Goal: Task Accomplishment & Management: Use online tool/utility

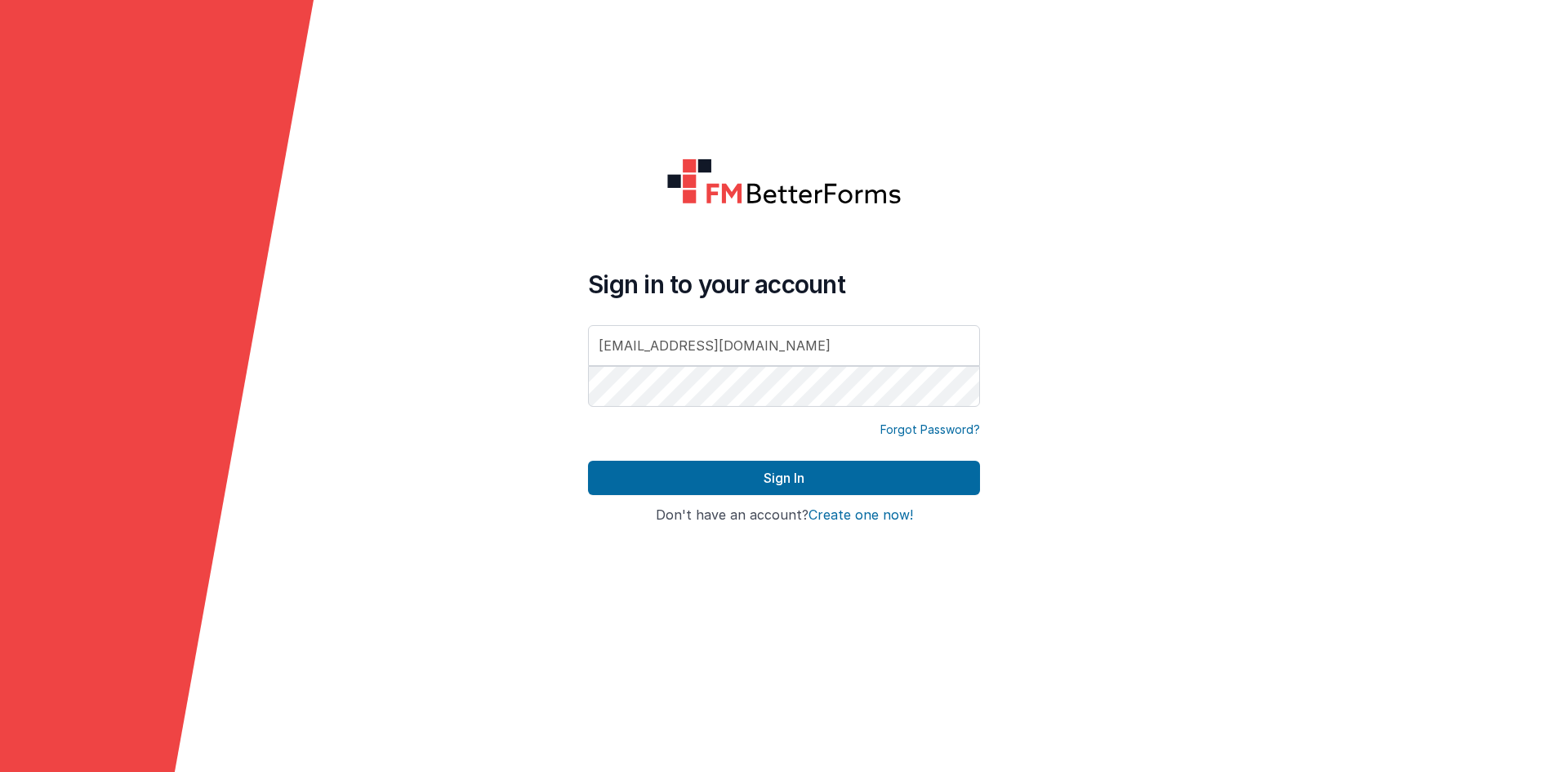
click at [588, 410] on div at bounding box center [588, 410] width 0 height 0
type input "[PERSON_NAME][EMAIL_ADDRESS][DOMAIN_NAME]"
click at [1117, 435] on form "Sign in to your account [PERSON_NAME][EMAIL_ADDRESS][DOMAIN_NAME] Forgot Passwo…" at bounding box center [784, 386] width 1568 height 772
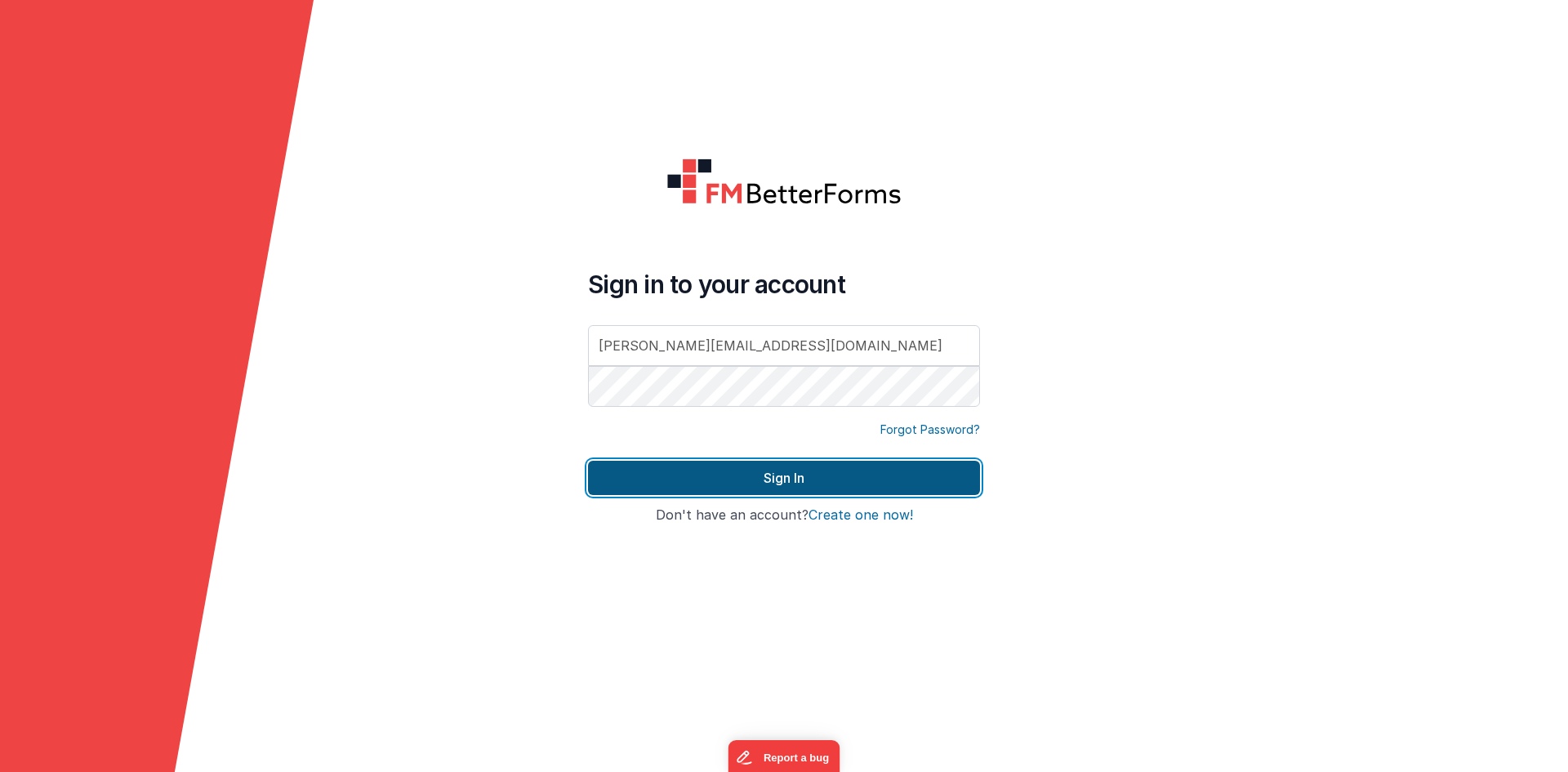
click at [886, 486] on button "Sign In" at bounding box center [784, 478] width 392 height 35
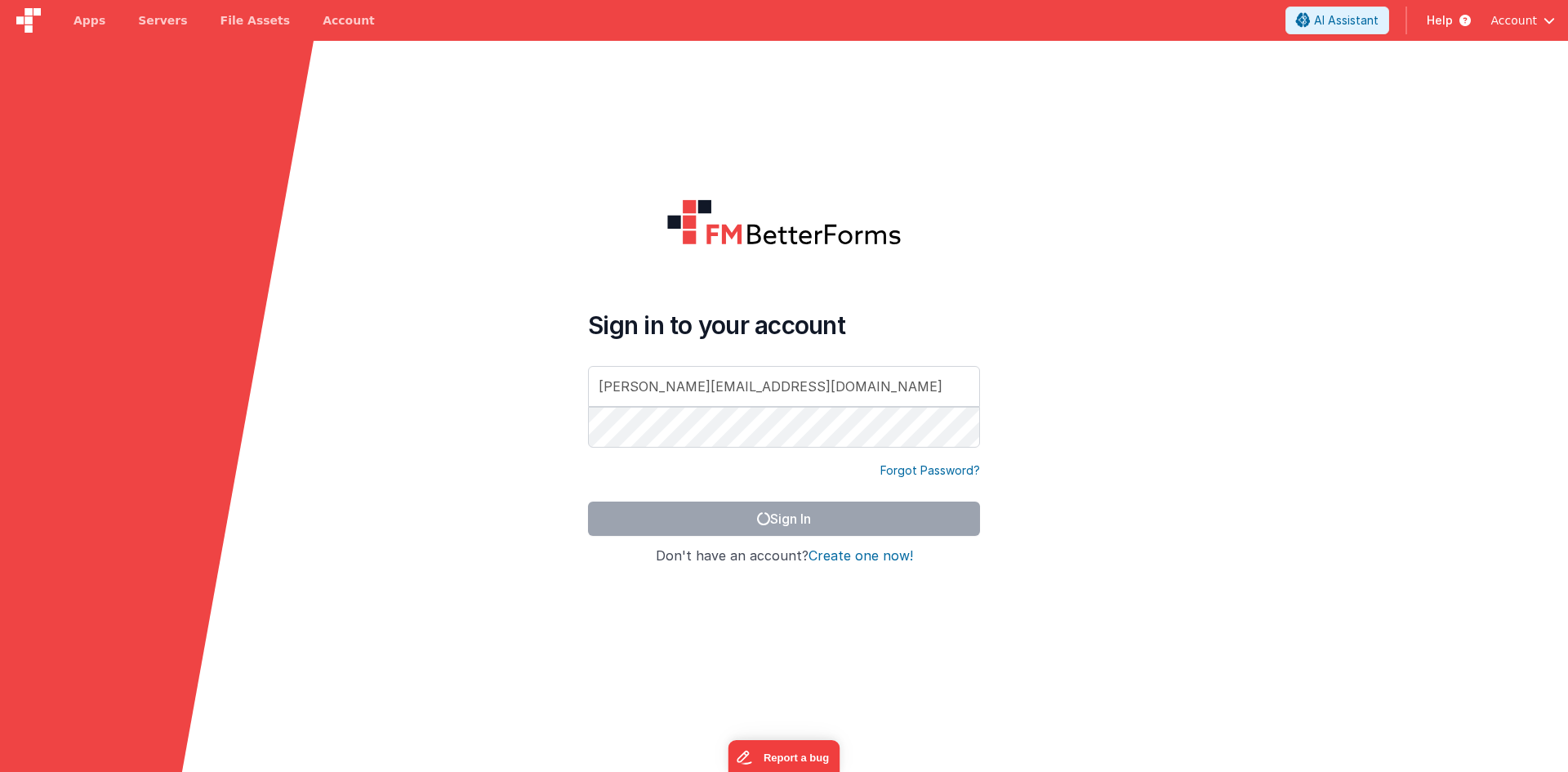
click at [986, 329] on div "Sign in to your account [PERSON_NAME][EMAIL_ADDRESS][DOMAIN_NAME] Forgot Passwo…" at bounding box center [784, 427] width 418 height 483
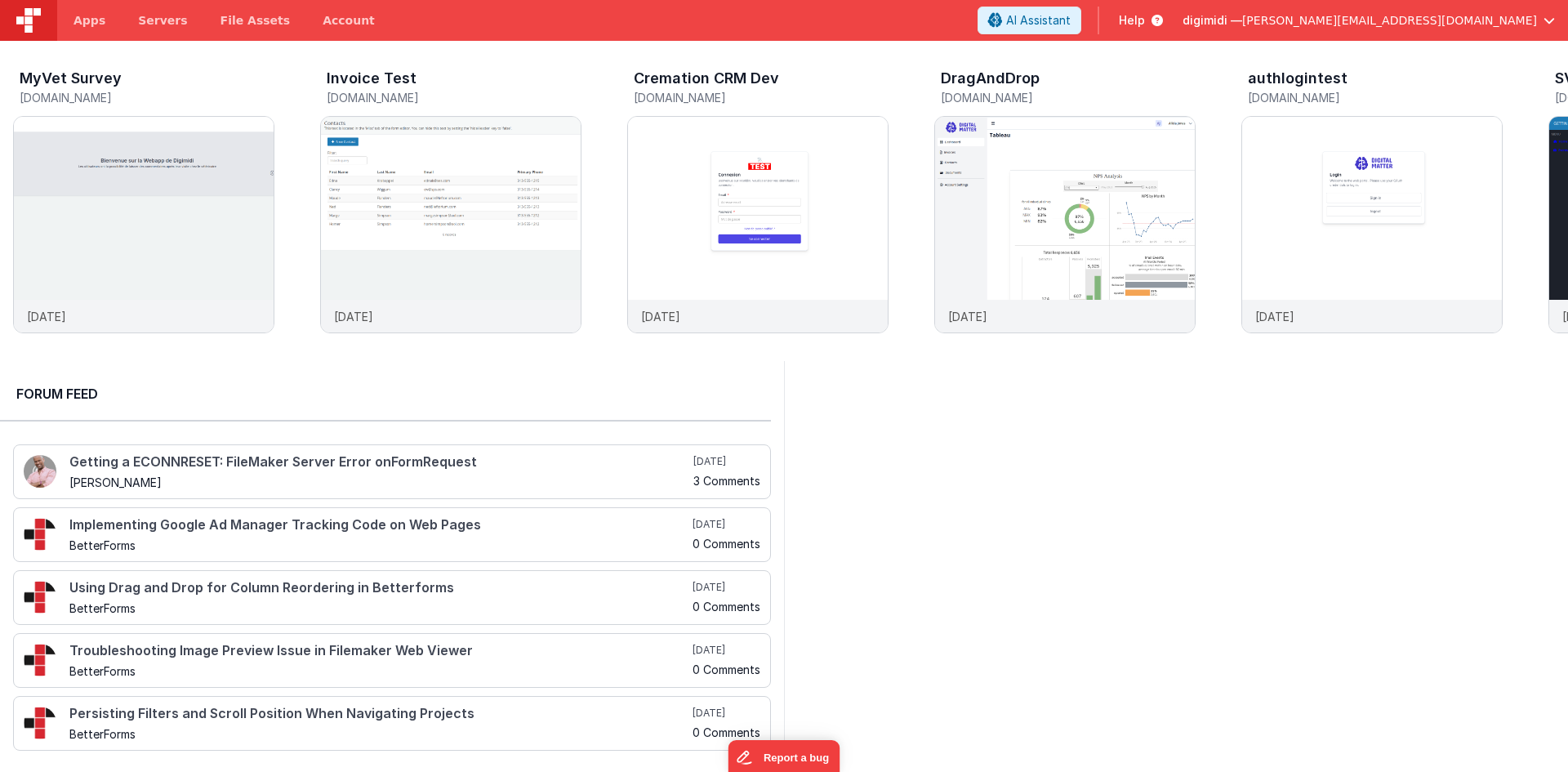
click at [1249, 413] on div at bounding box center [1175, 562] width 784 height 402
click at [1535, 226] on div at bounding box center [1534, 227] width 65 height 235
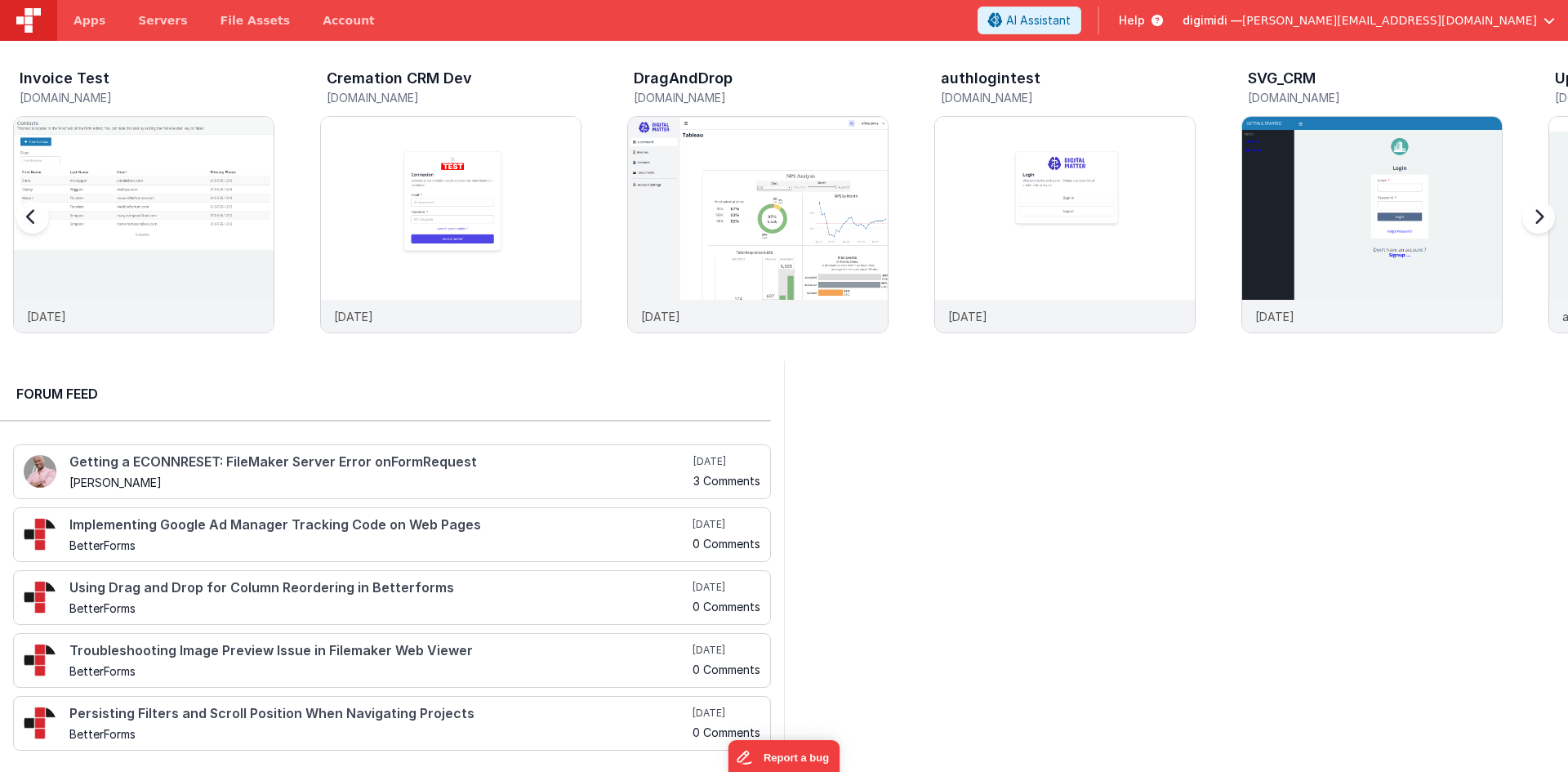
click at [1535, 226] on div at bounding box center [1534, 227] width 65 height 235
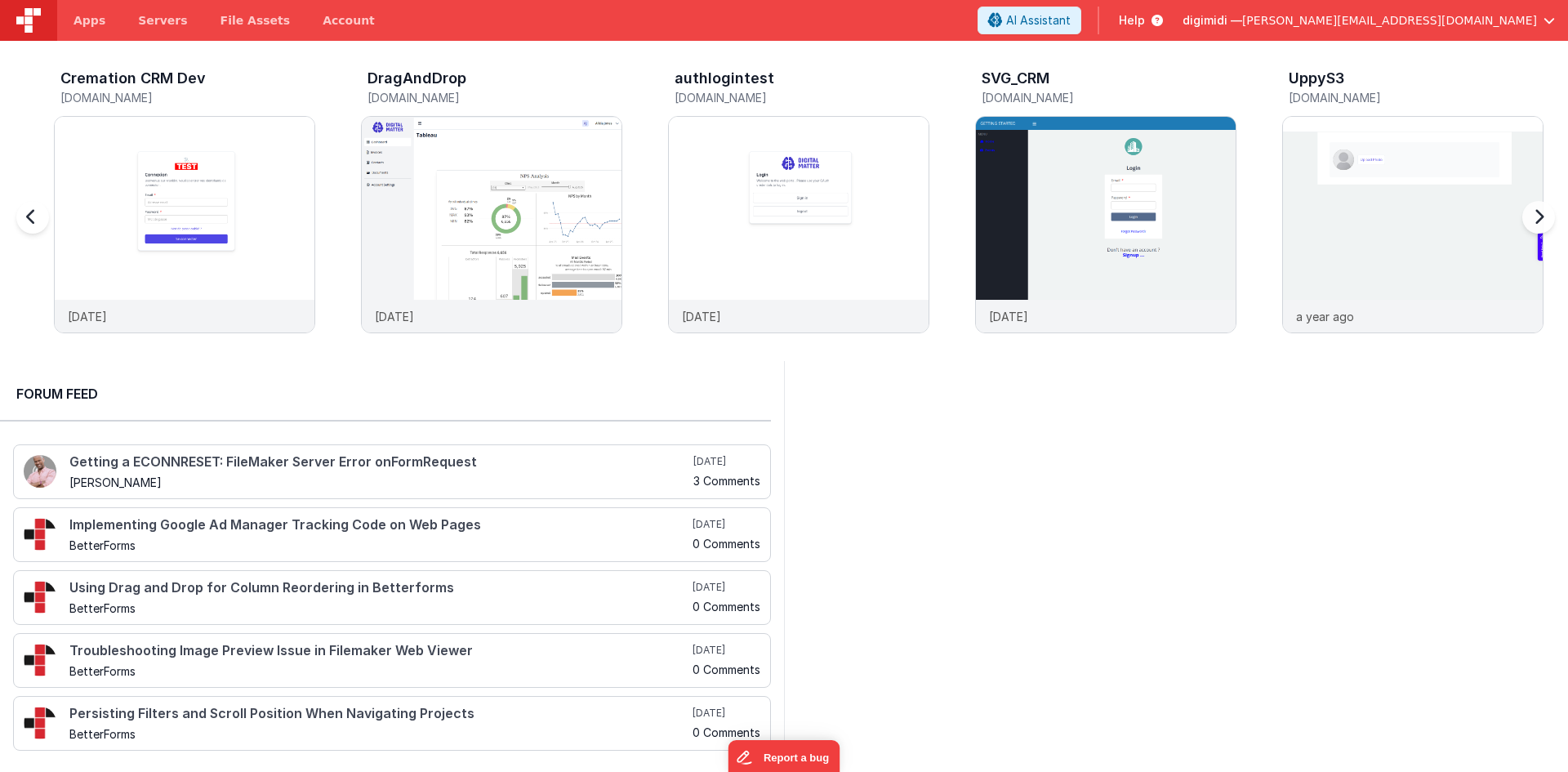
scroll to position [0, 614]
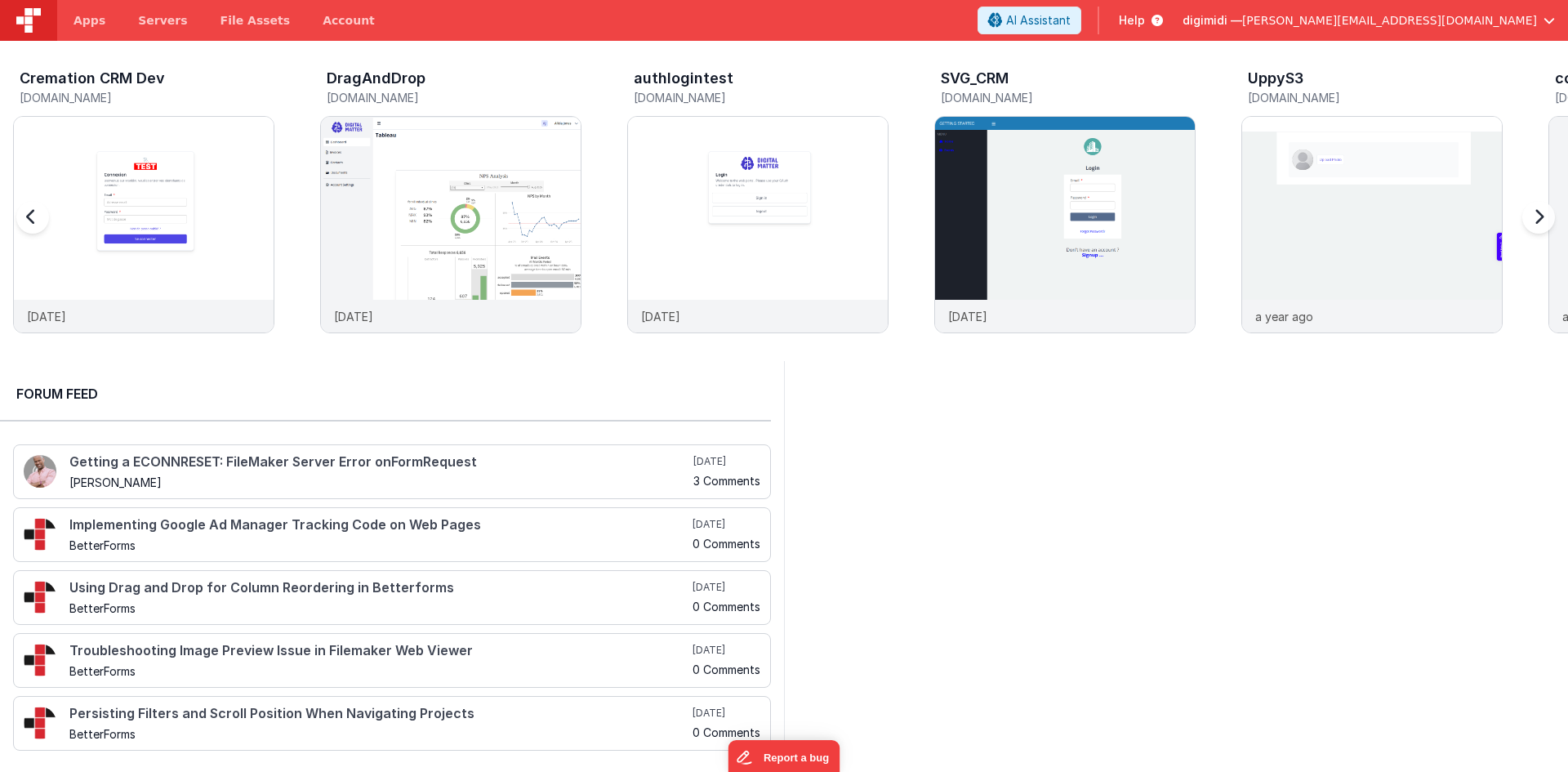
click at [1535, 226] on div at bounding box center [1534, 227] width 65 height 235
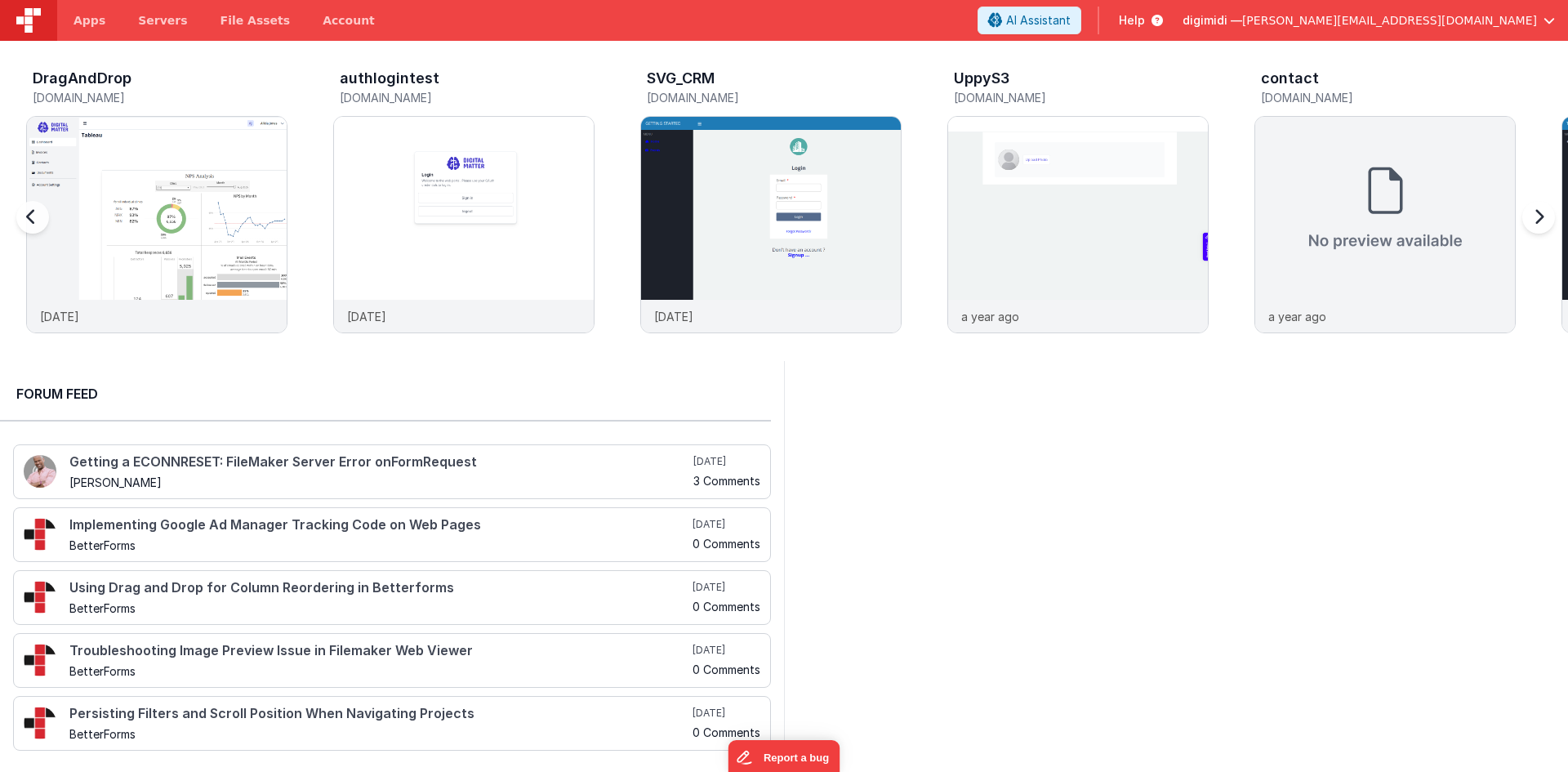
scroll to position [0, 921]
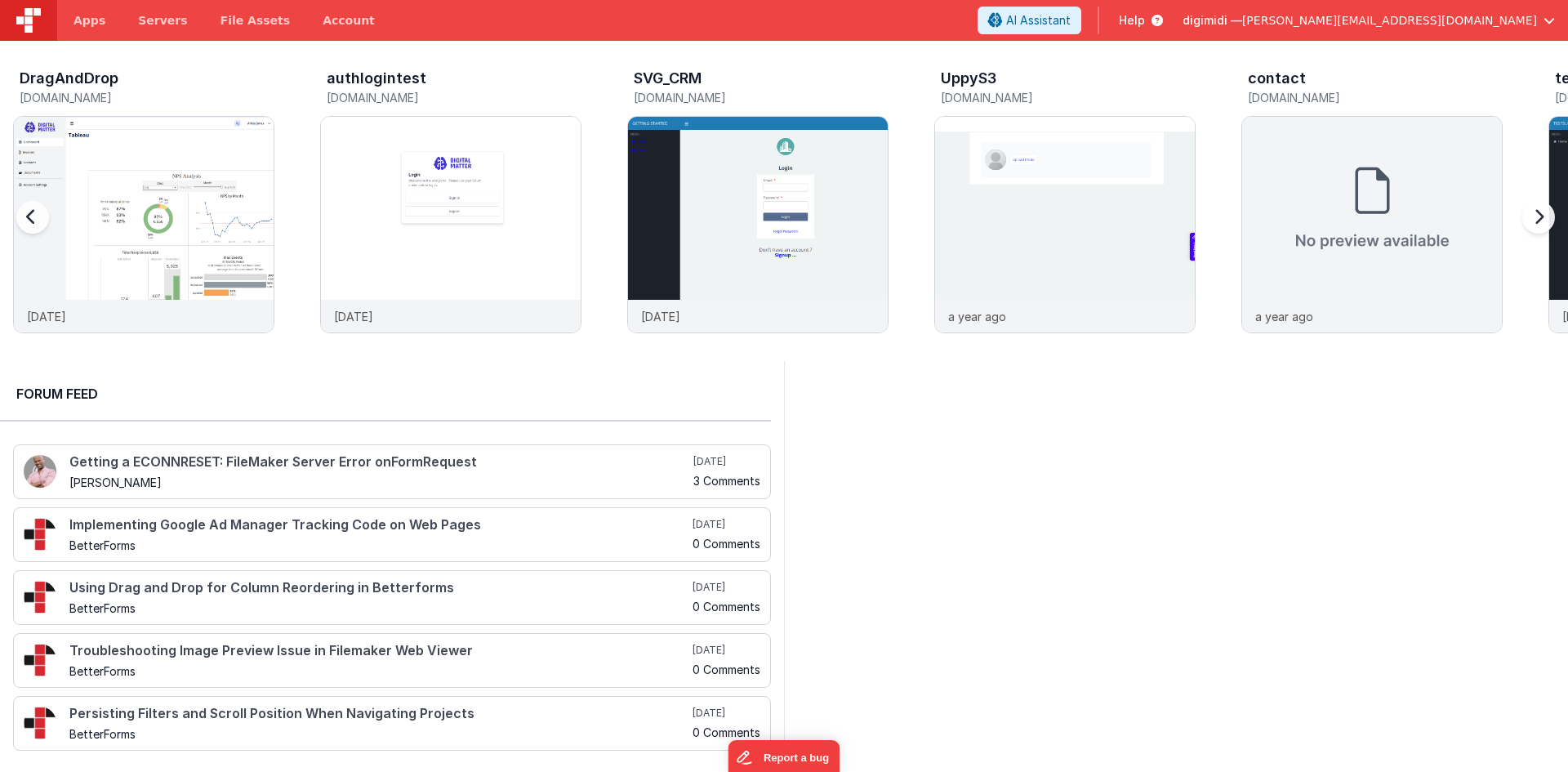
click at [1535, 226] on div at bounding box center [1534, 227] width 65 height 235
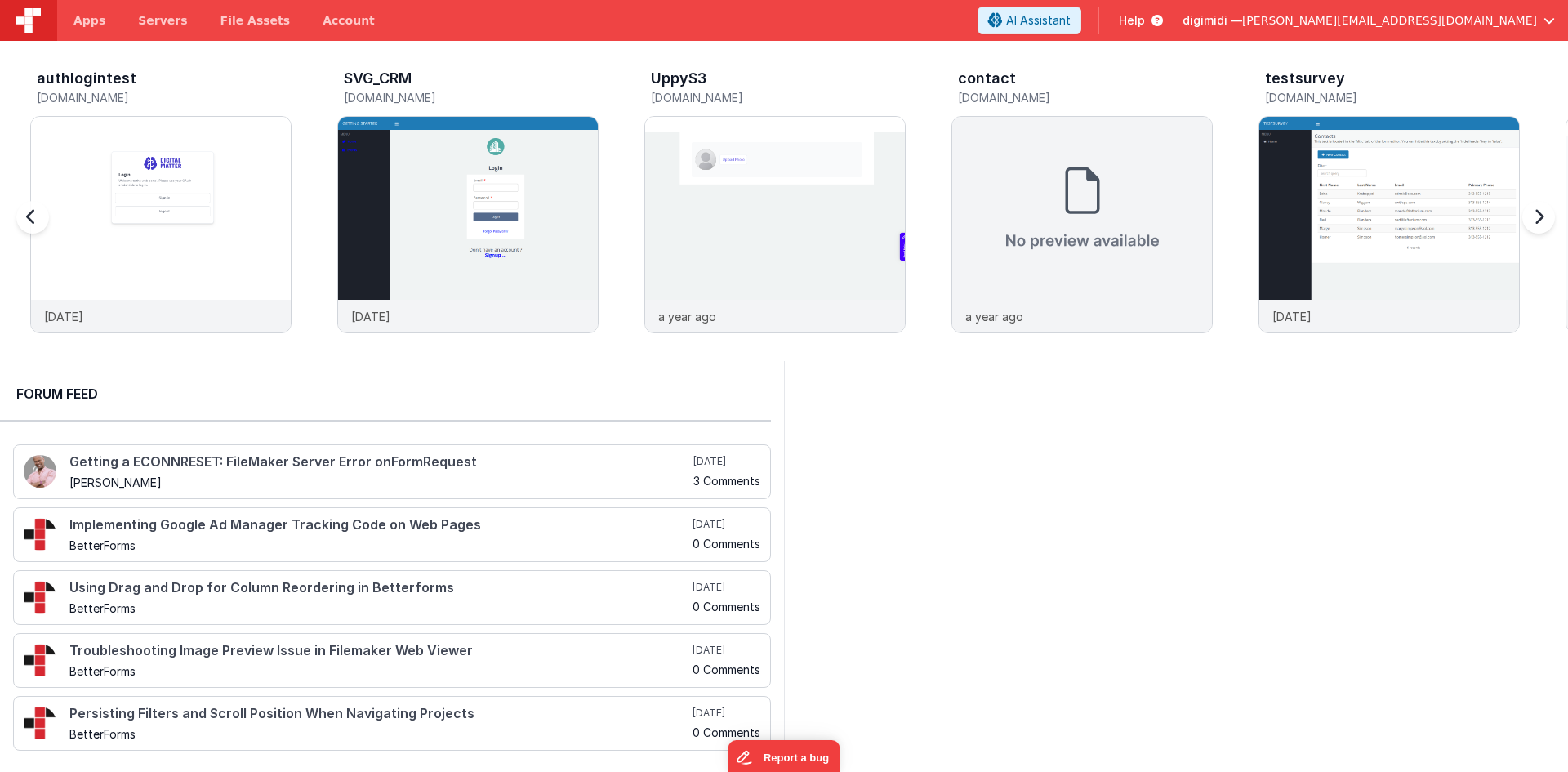
scroll to position [0, 1228]
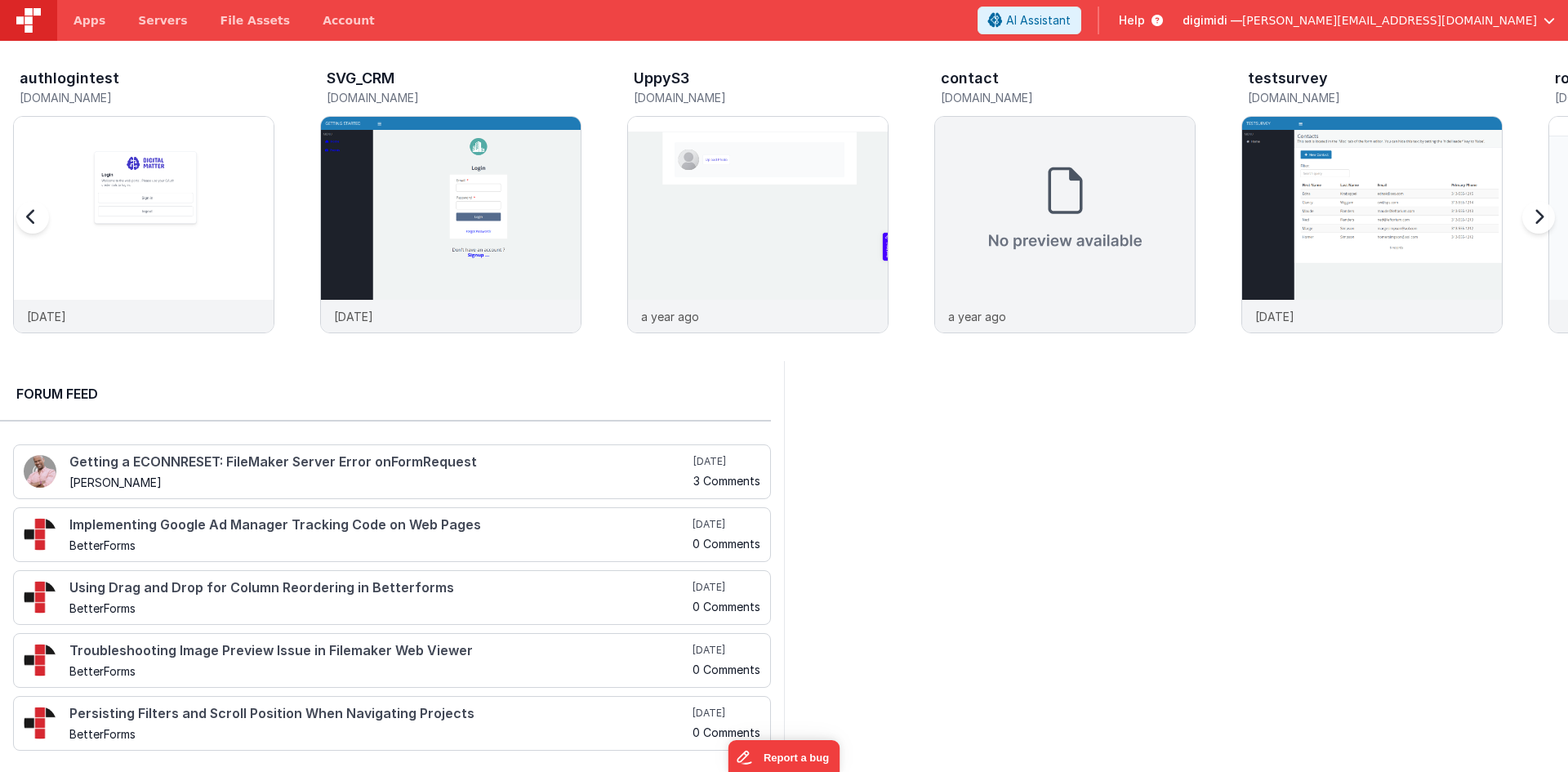
click at [1535, 226] on div at bounding box center [1534, 227] width 65 height 235
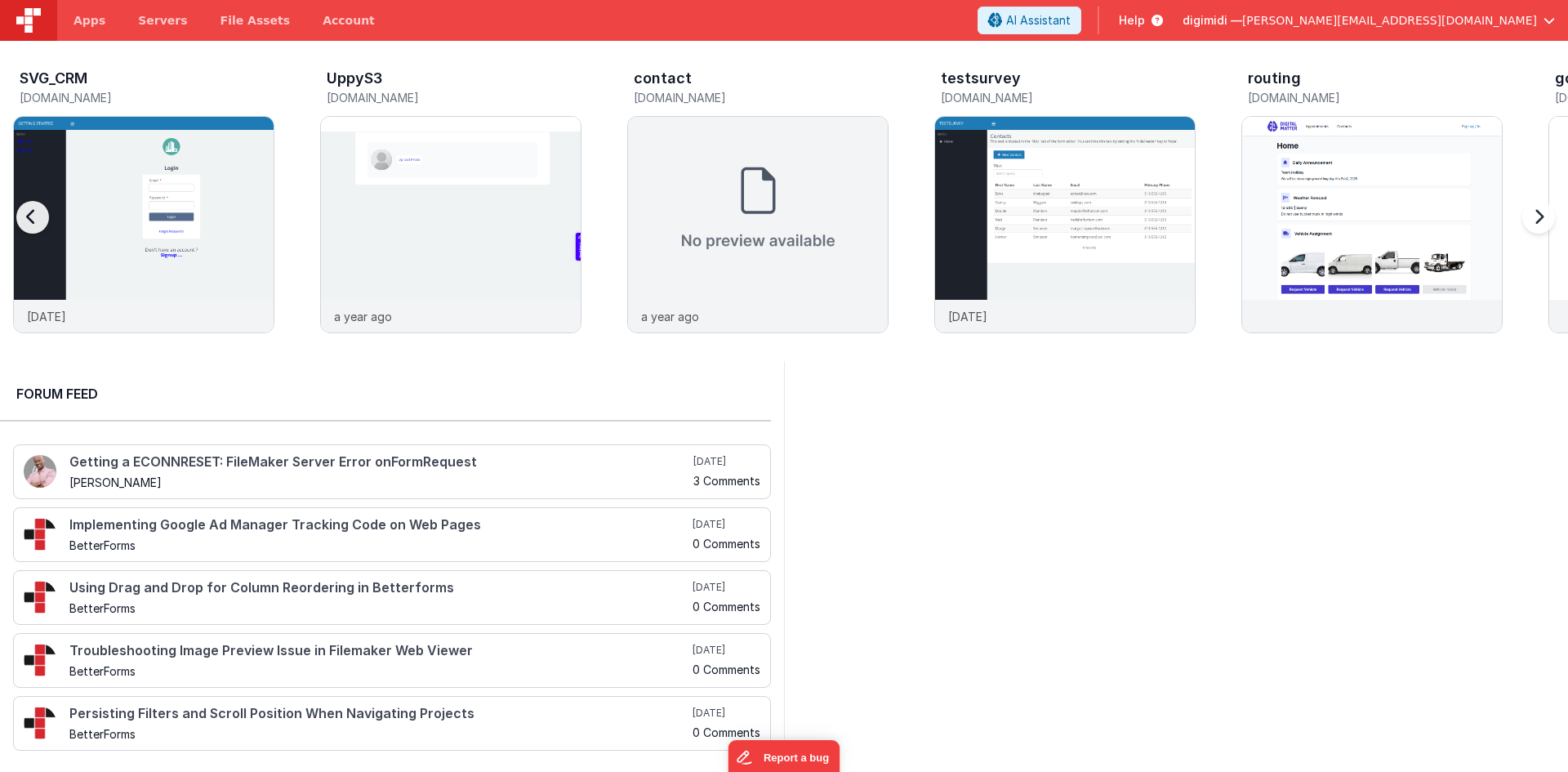
click at [1535, 226] on div at bounding box center [1534, 227] width 65 height 235
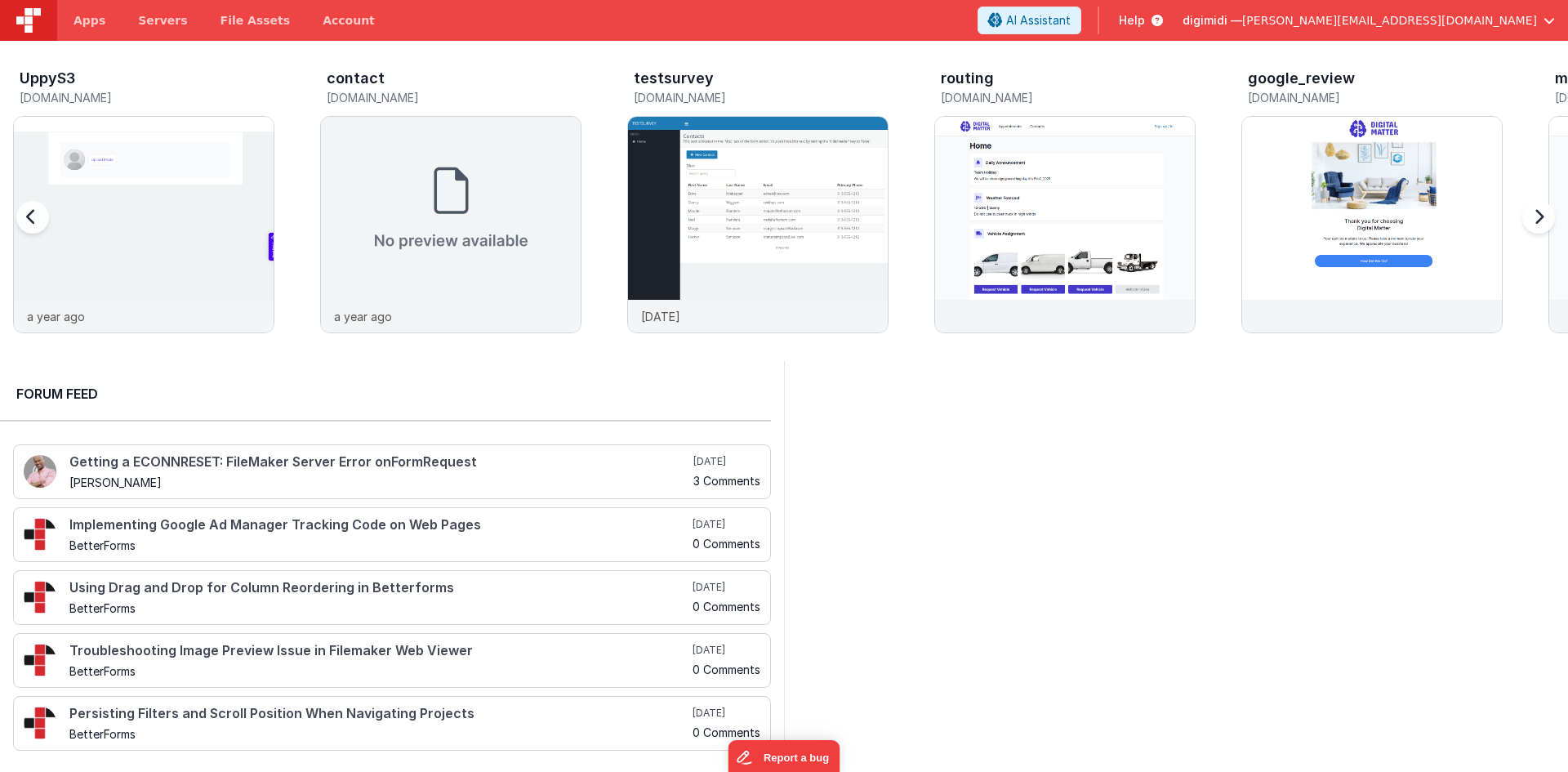
click at [1535, 226] on div at bounding box center [1534, 227] width 65 height 235
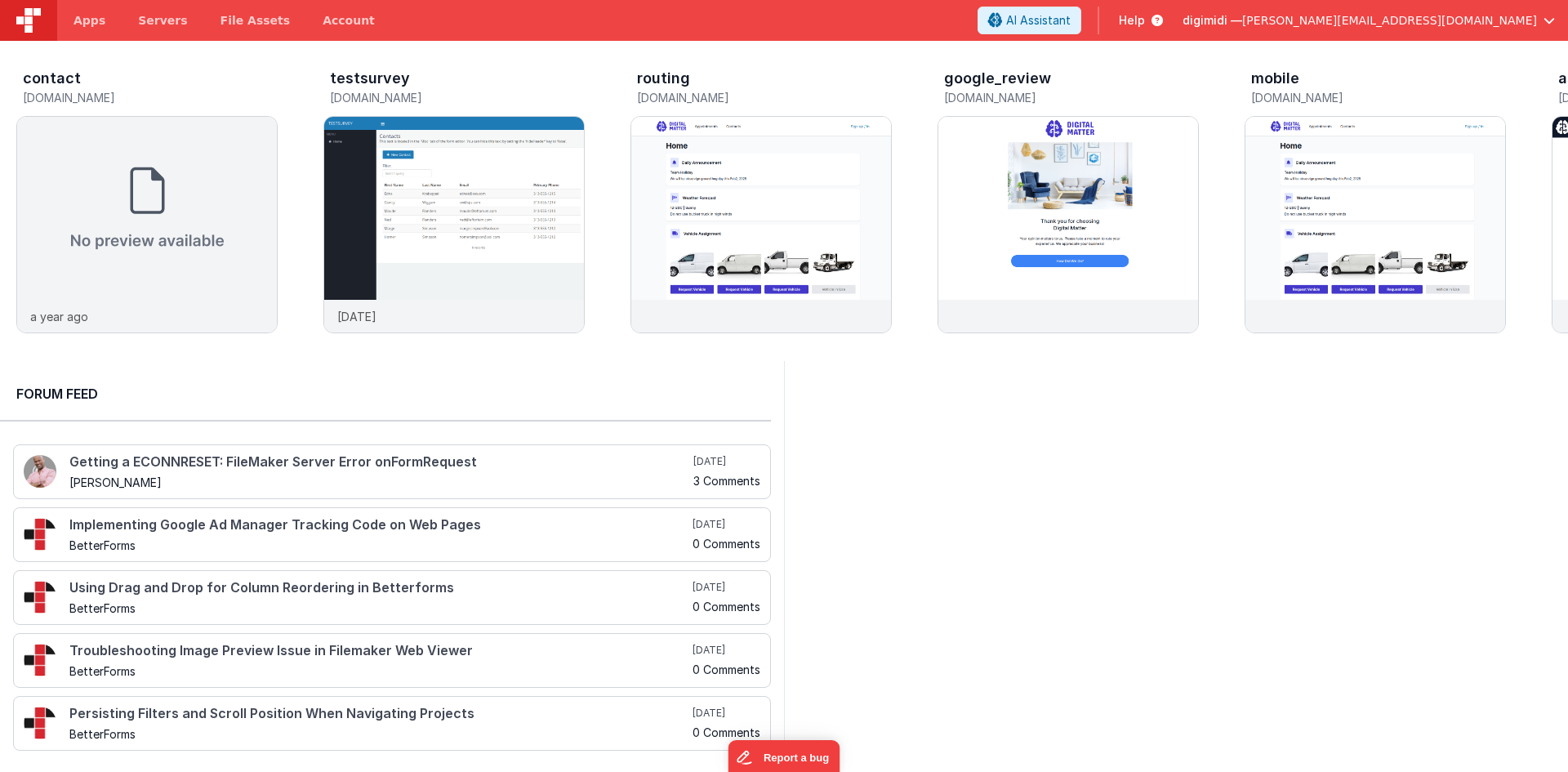
scroll to position [0, 2149]
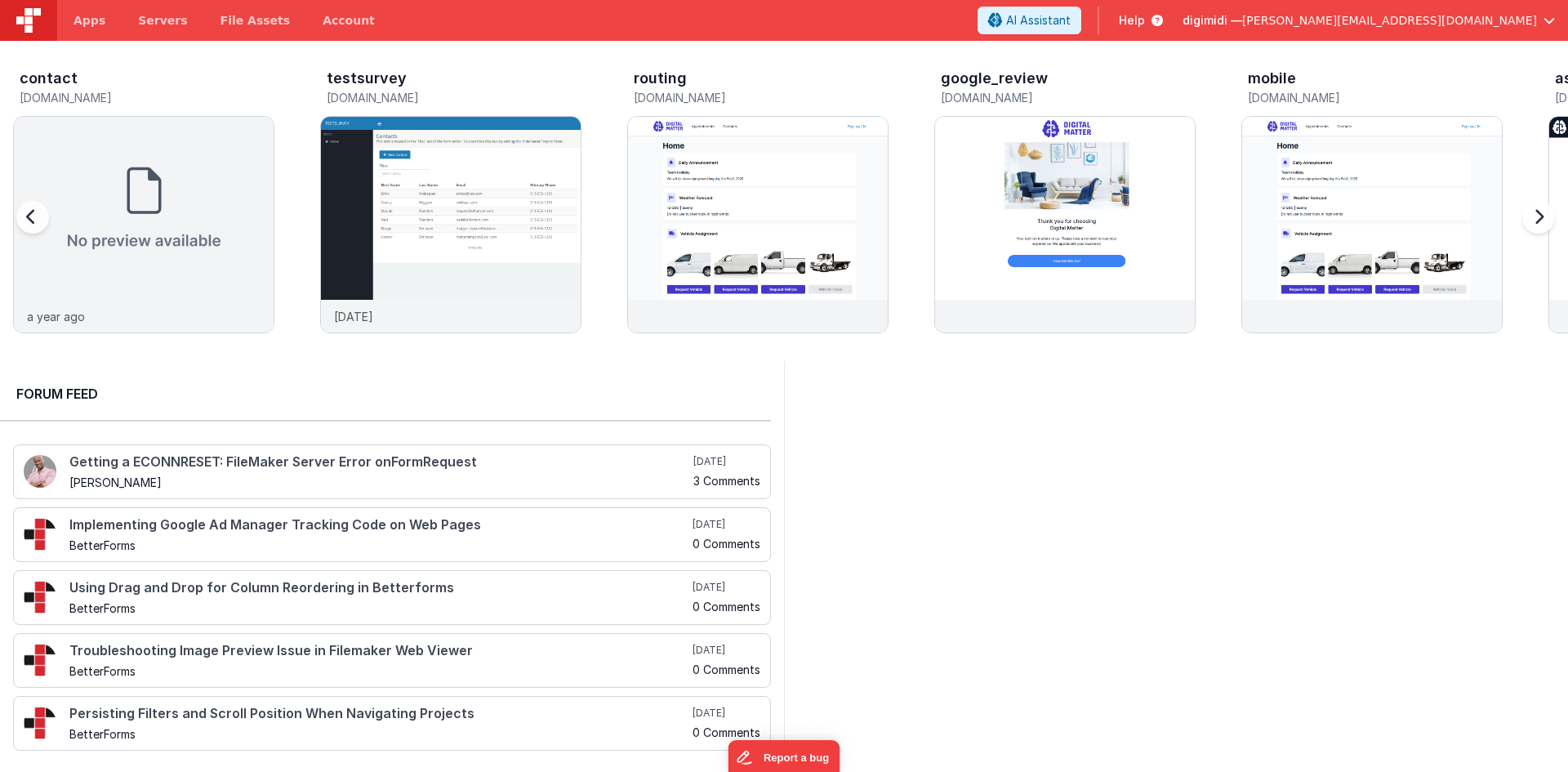
click at [31, 218] on div at bounding box center [48, 227] width 65 height 235
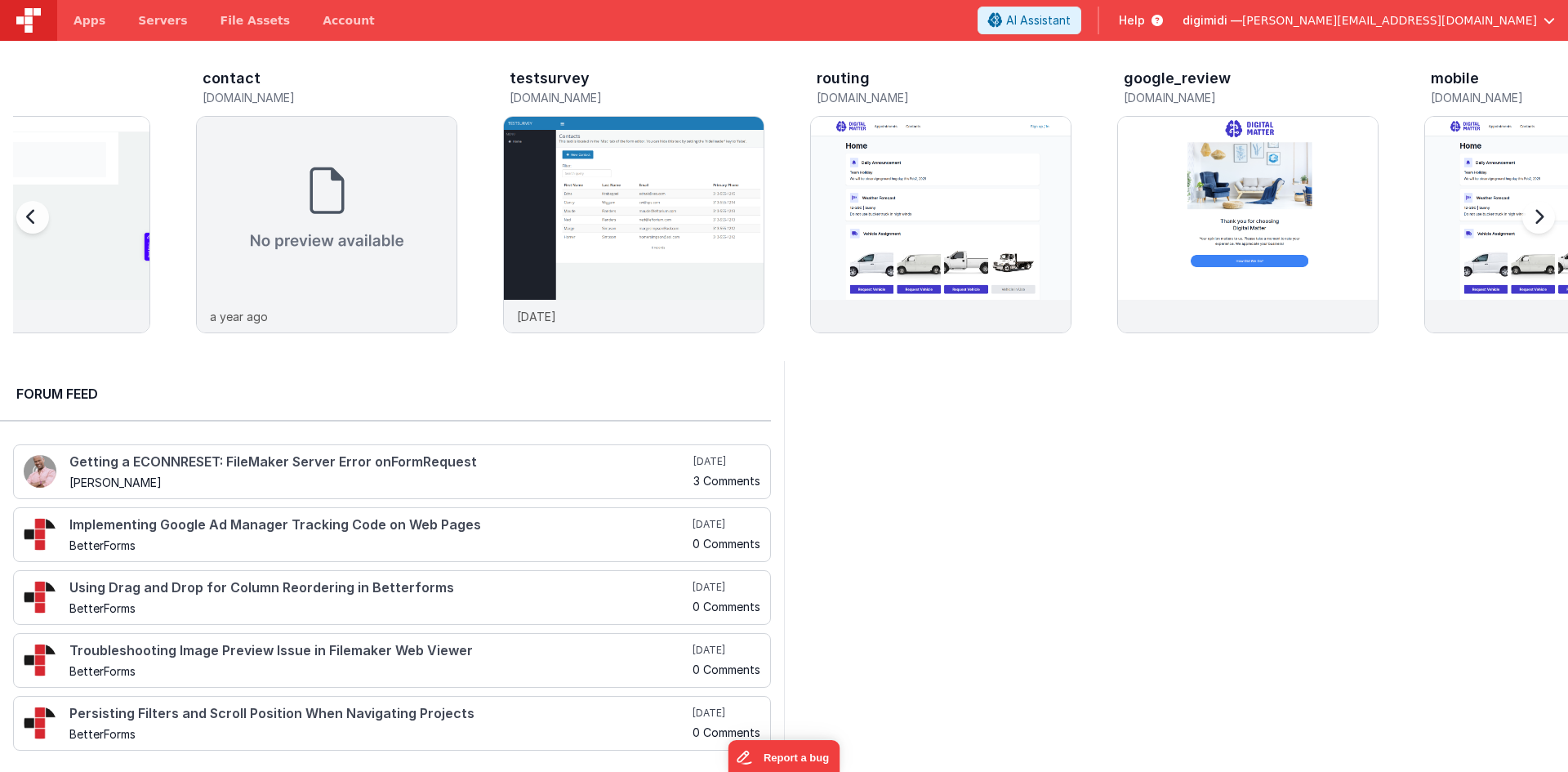
click at [31, 218] on div at bounding box center [48, 227] width 65 height 235
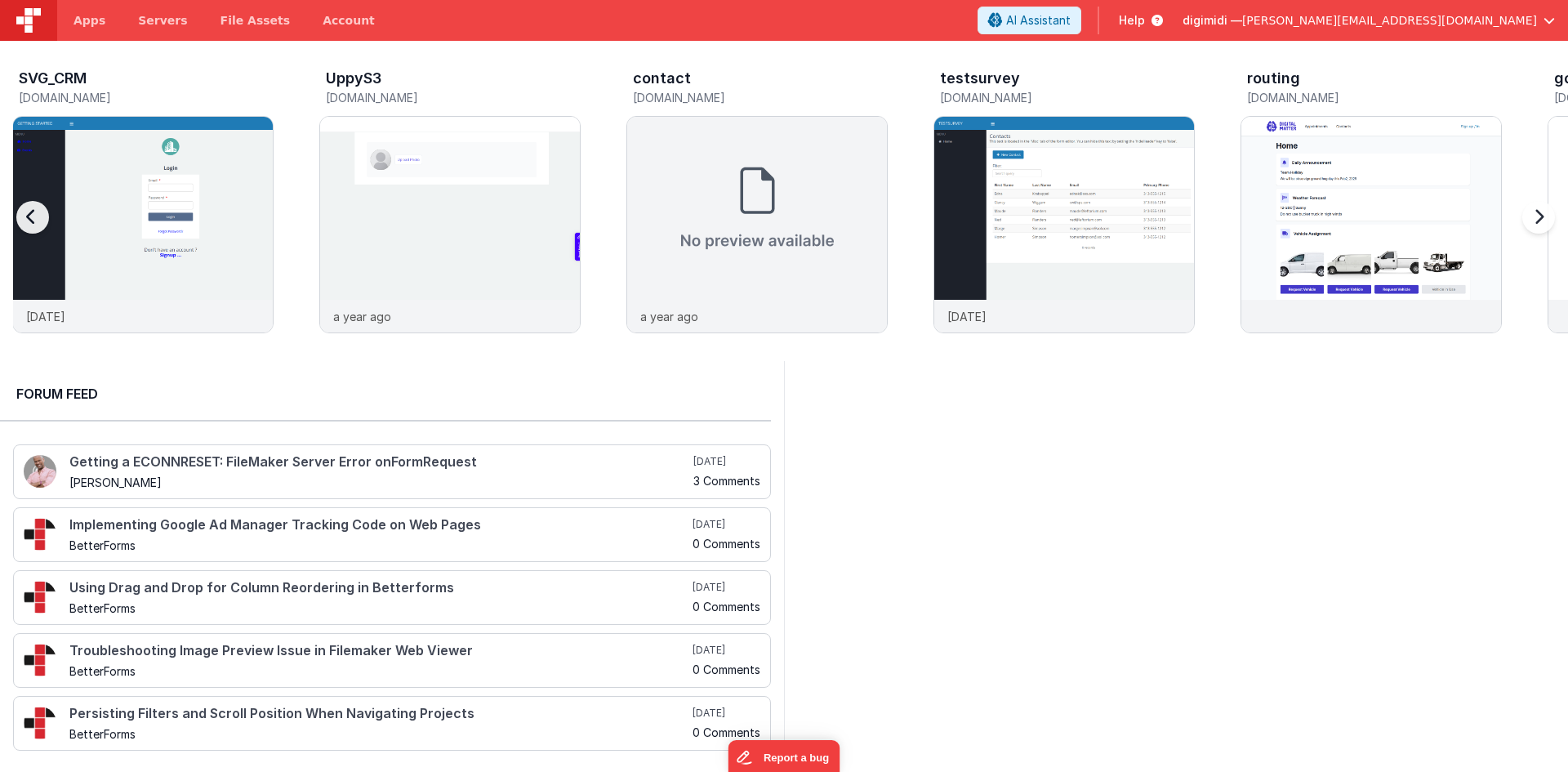
click at [31, 218] on div at bounding box center [48, 227] width 65 height 235
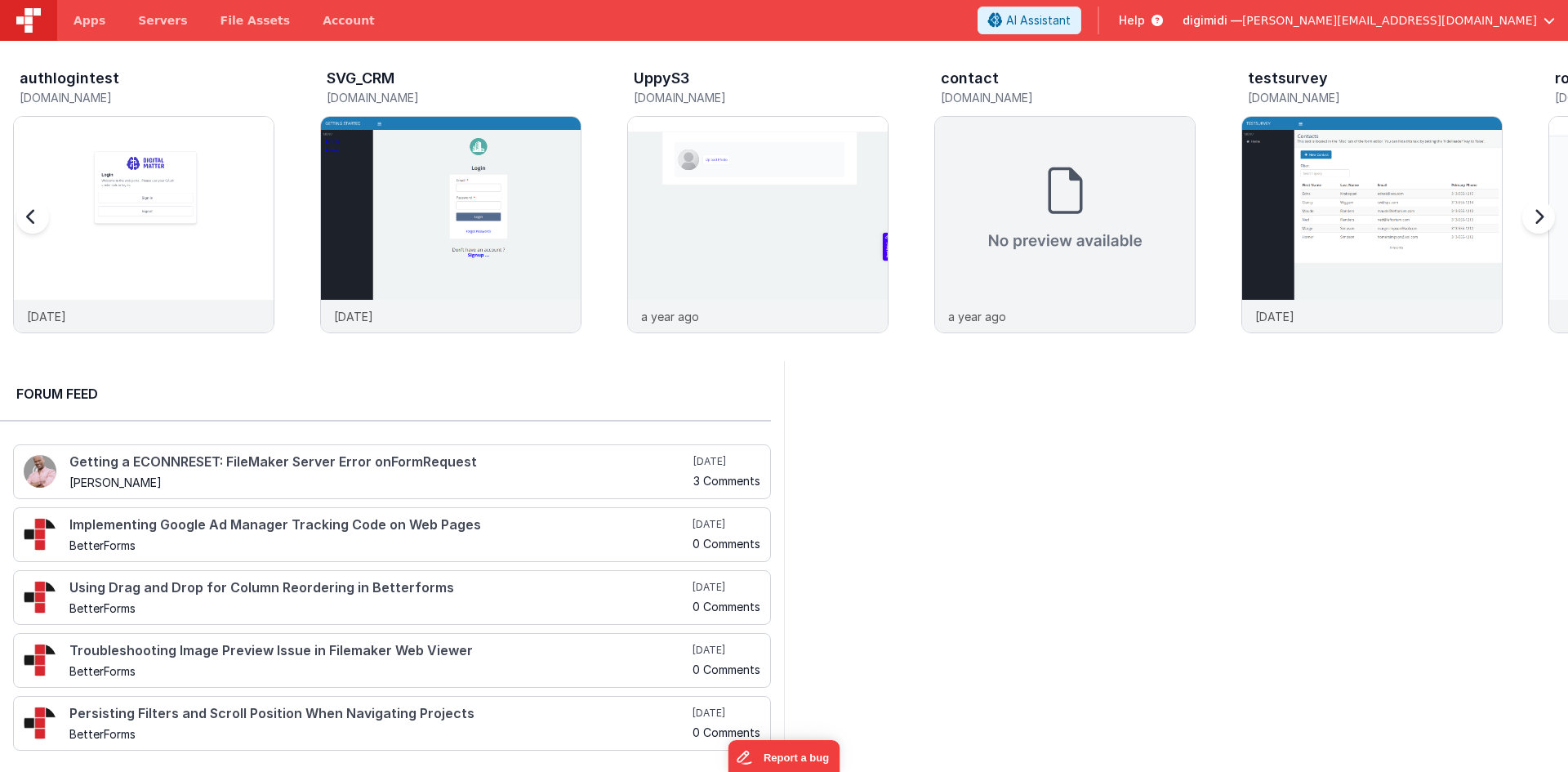
click at [31, 218] on div at bounding box center [48, 227] width 65 height 235
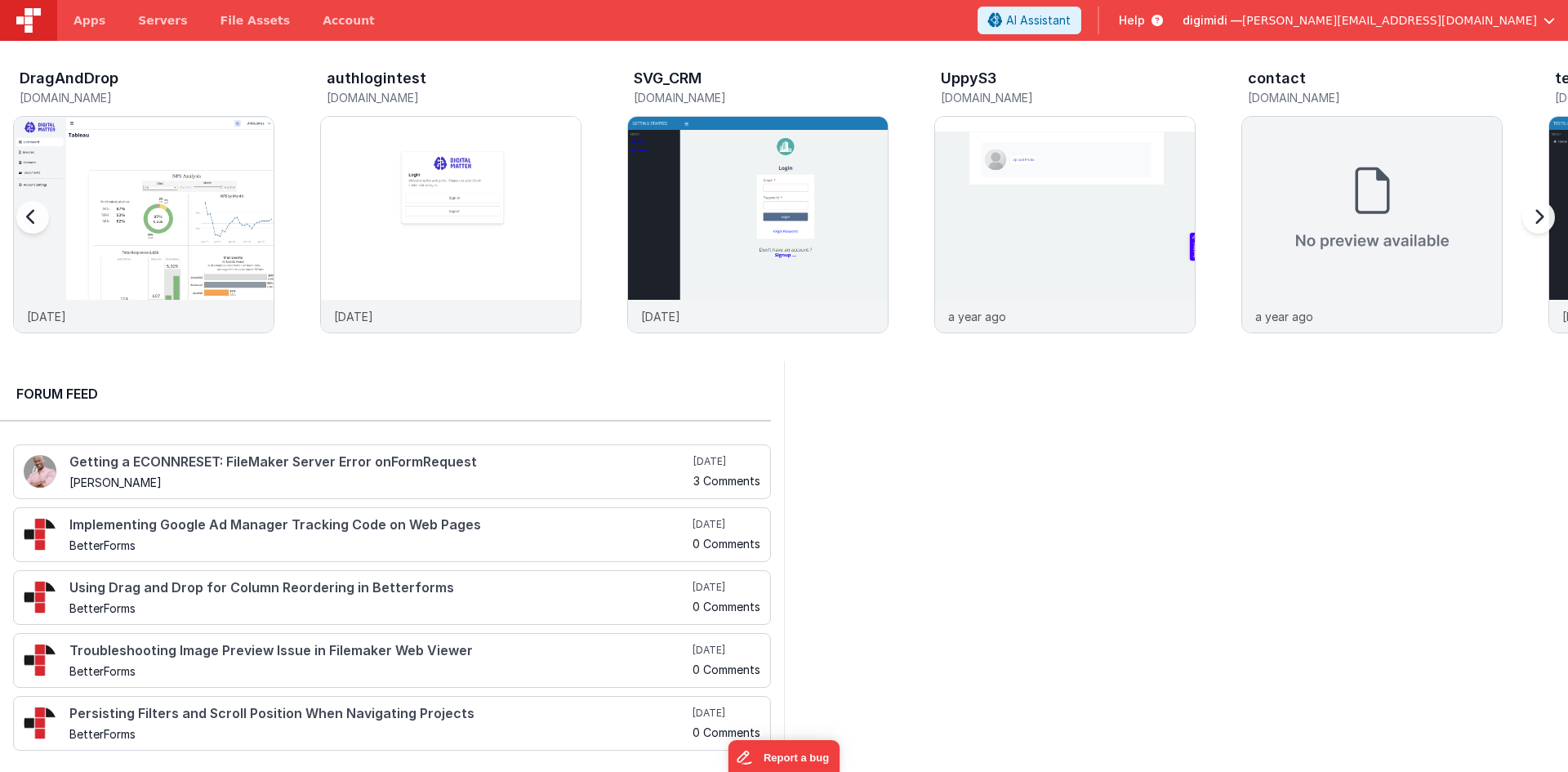
click at [31, 218] on div at bounding box center [48, 227] width 65 height 235
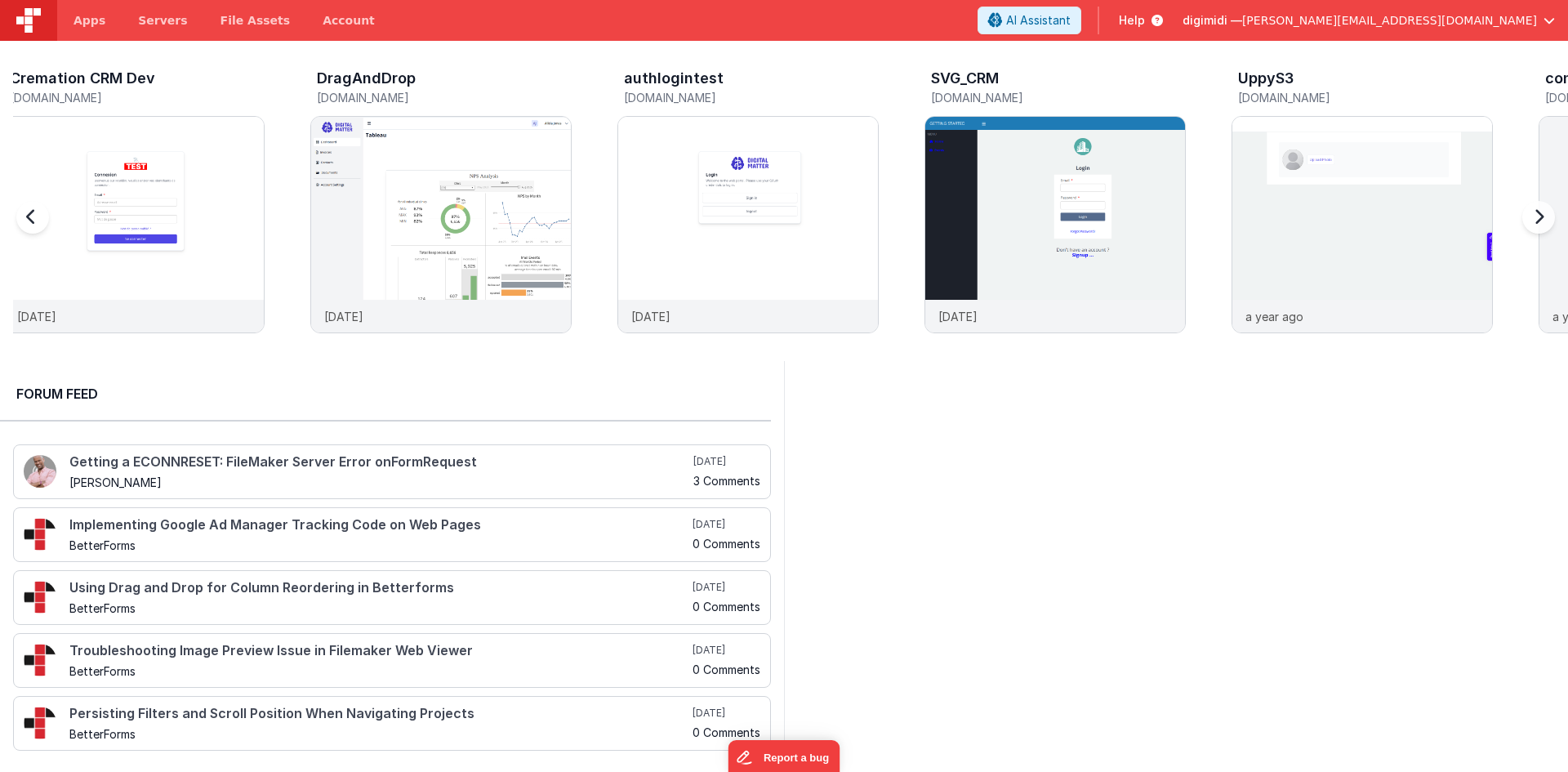
scroll to position [0, 614]
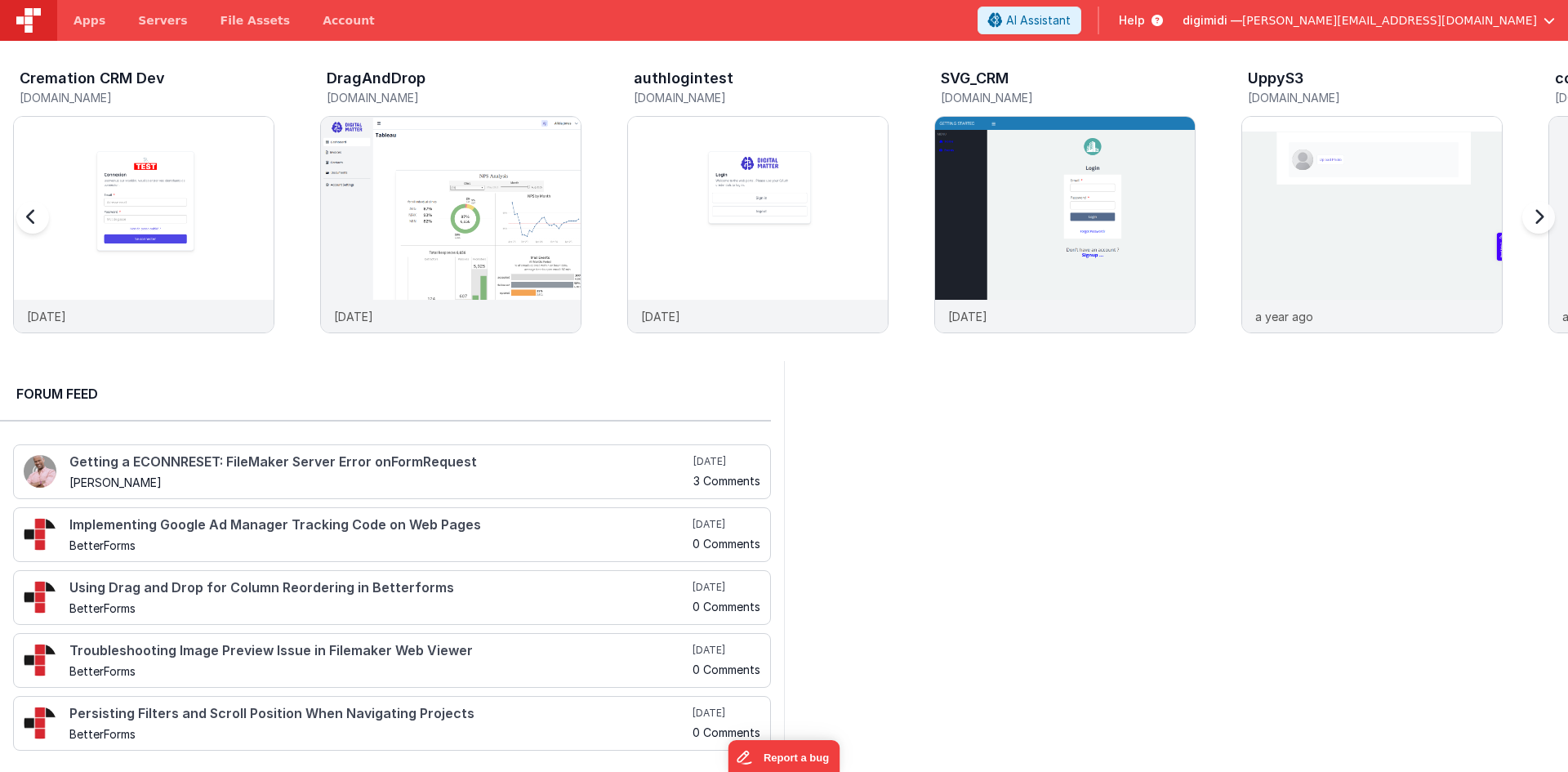
click at [25, 219] on div at bounding box center [48, 227] width 65 height 235
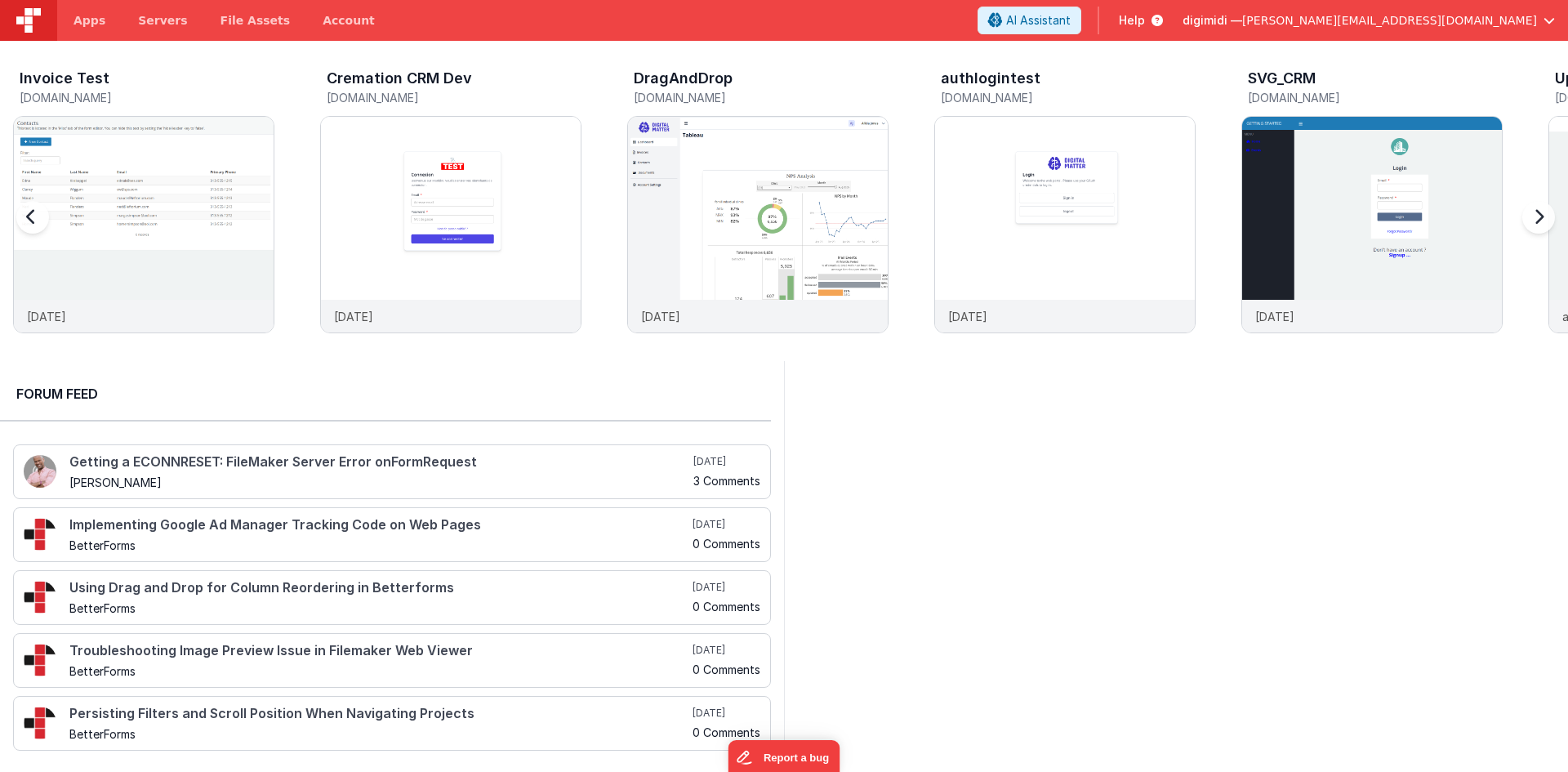
click at [25, 219] on div at bounding box center [48, 227] width 65 height 235
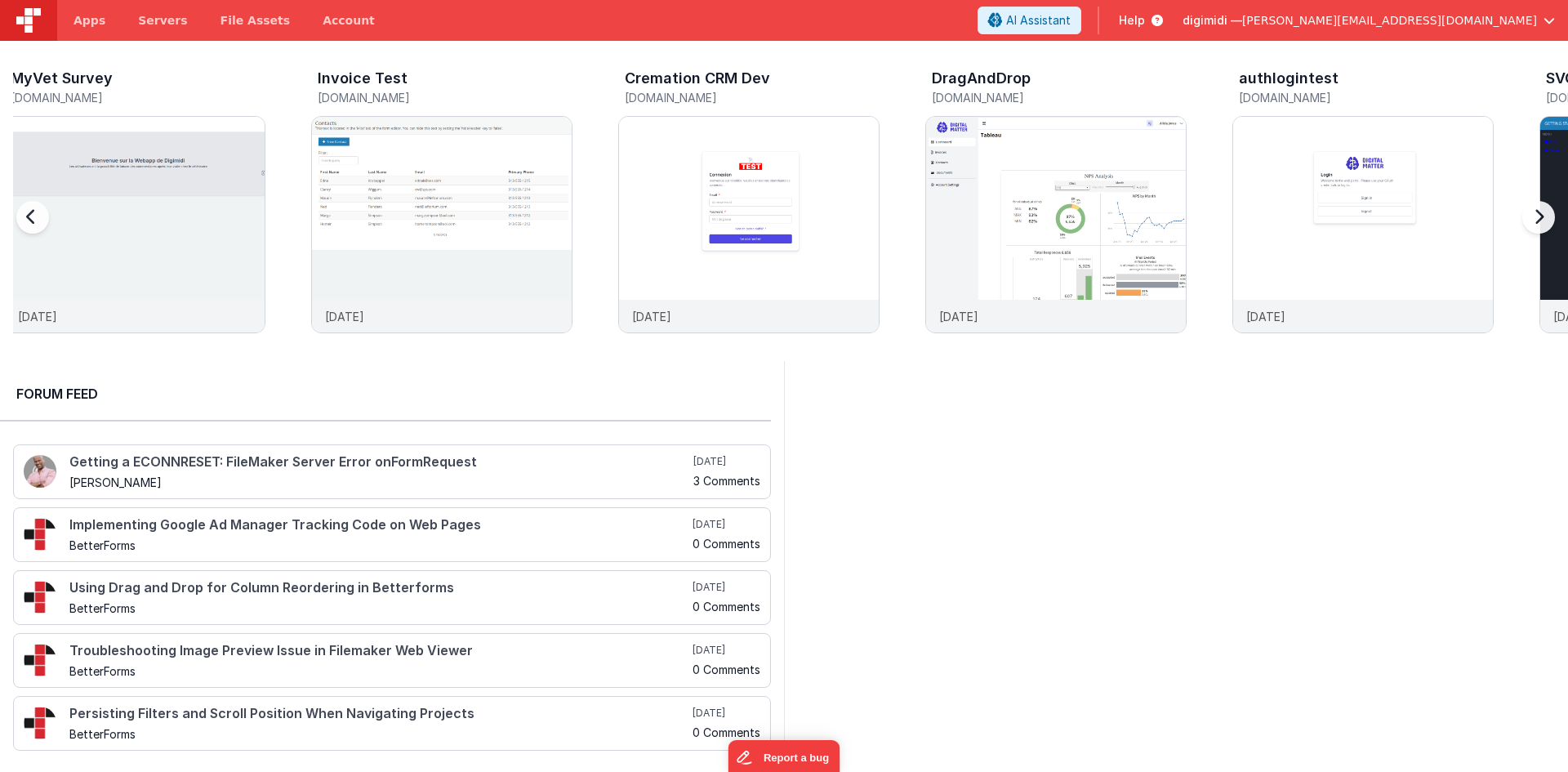
scroll to position [0, 0]
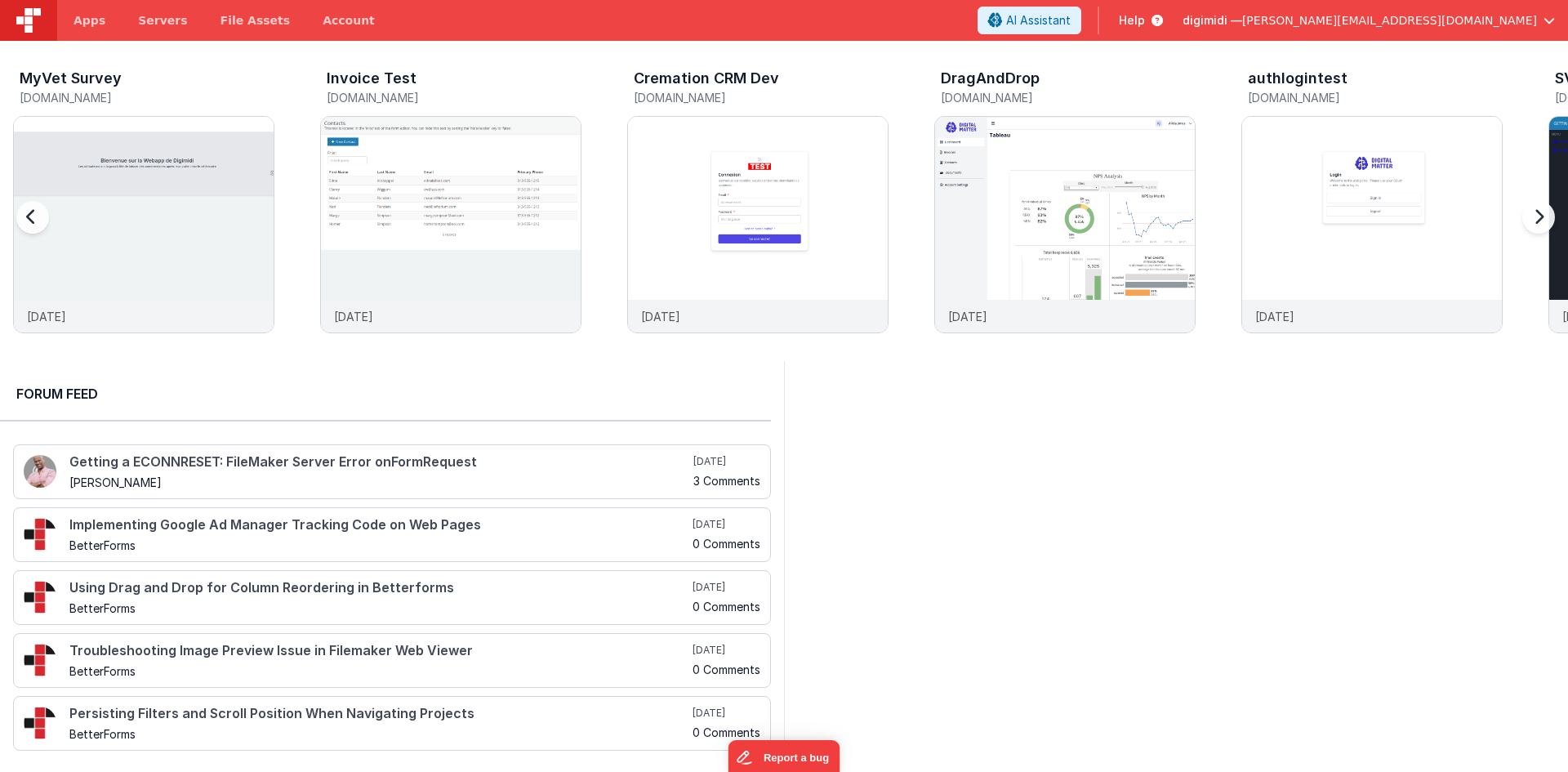
click at [25, 219] on div at bounding box center [48, 227] width 65 height 235
click at [99, 191] on img at bounding box center [143, 246] width 260 height 260
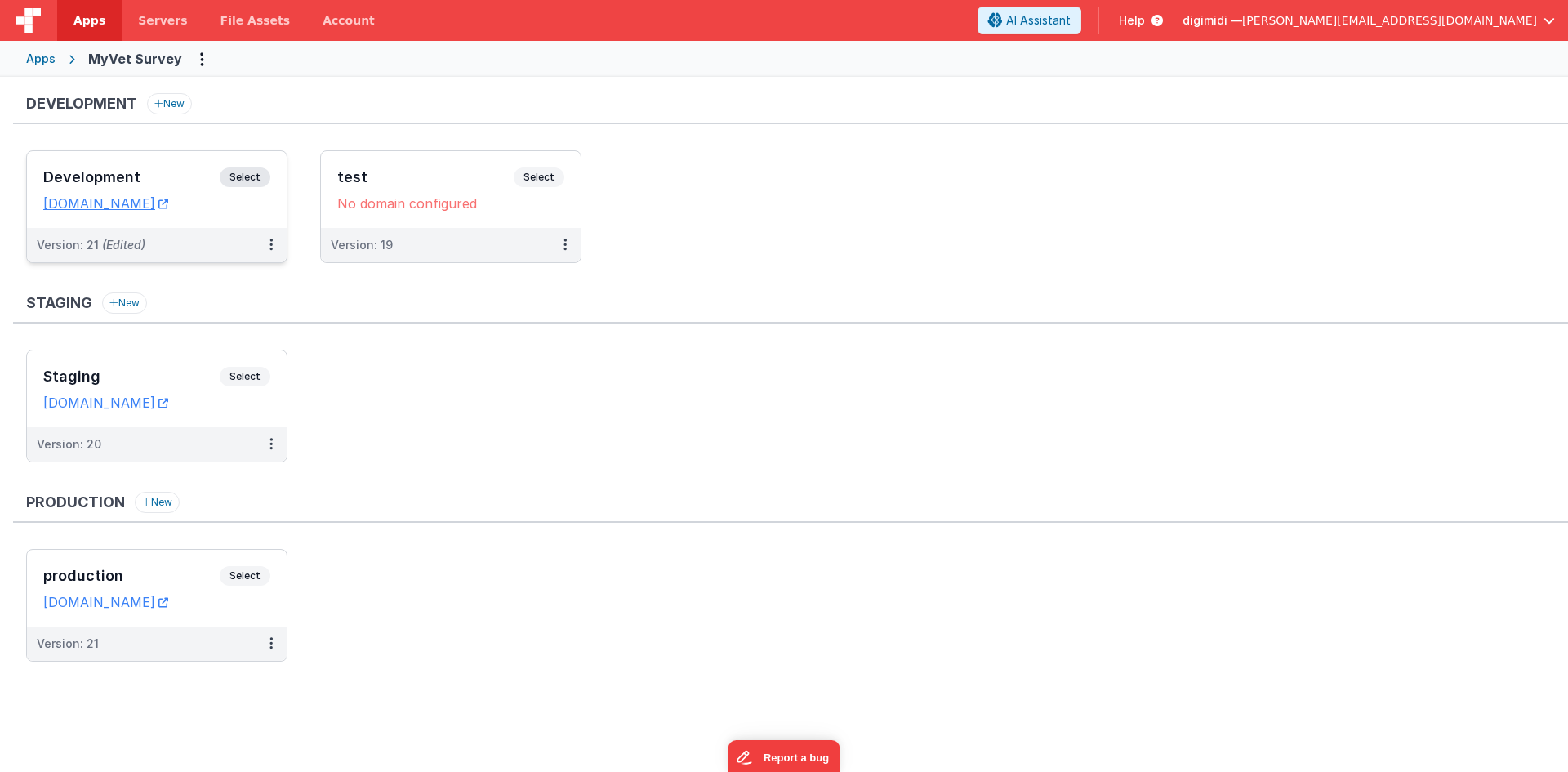
click at [177, 170] on h3 "Development" at bounding box center [131, 176] width 176 height 16
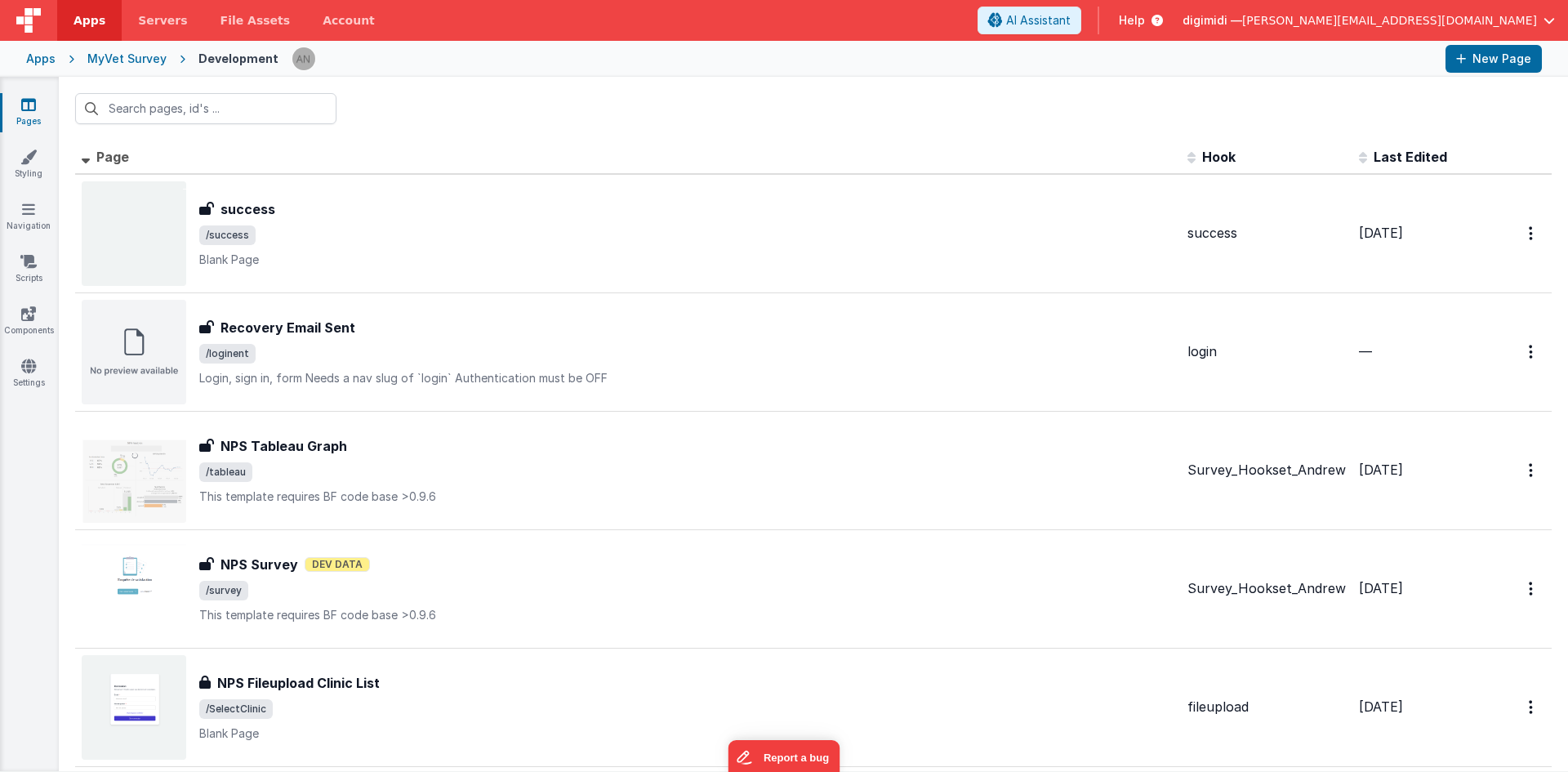
click at [762, 139] on div at bounding box center [813, 109] width 1509 height 64
click at [896, 105] on div at bounding box center [813, 109] width 1509 height 64
